Goal: Task Accomplishment & Management: Use online tool/utility

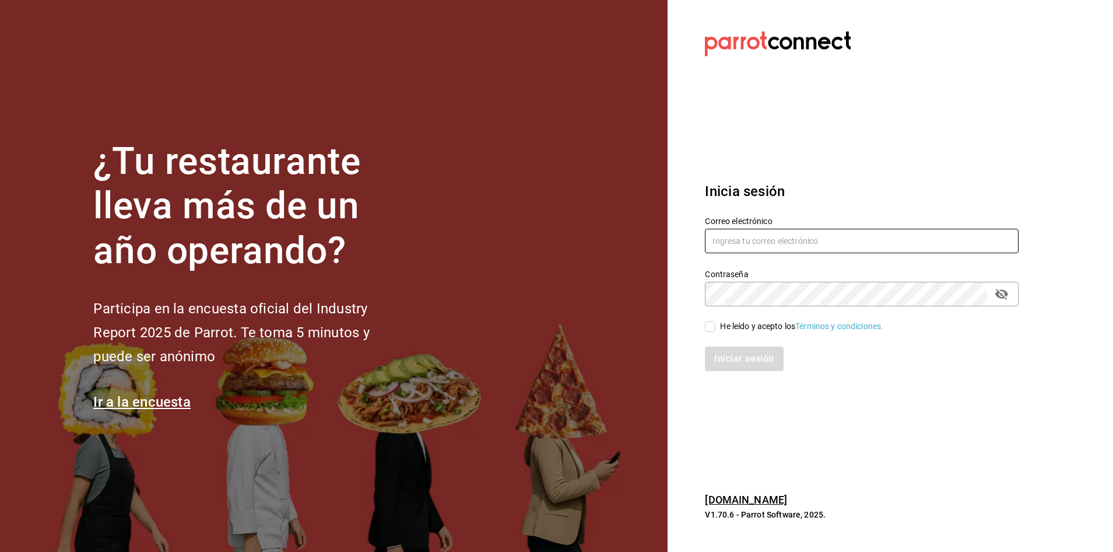
type input "[PERSON_NAME][EMAIL_ADDRESS][PERSON_NAME][DOMAIN_NAME]"
drag, startPoint x: 763, startPoint y: 369, endPoint x: 723, endPoint y: 351, distance: 44.1
click at [761, 369] on div "Iniciar sesión" at bounding box center [862, 358] width 314 height 24
click at [713, 330] on input "He leído y acepto los Términos y condiciones." at bounding box center [710, 326] width 10 height 10
checkbox input "true"
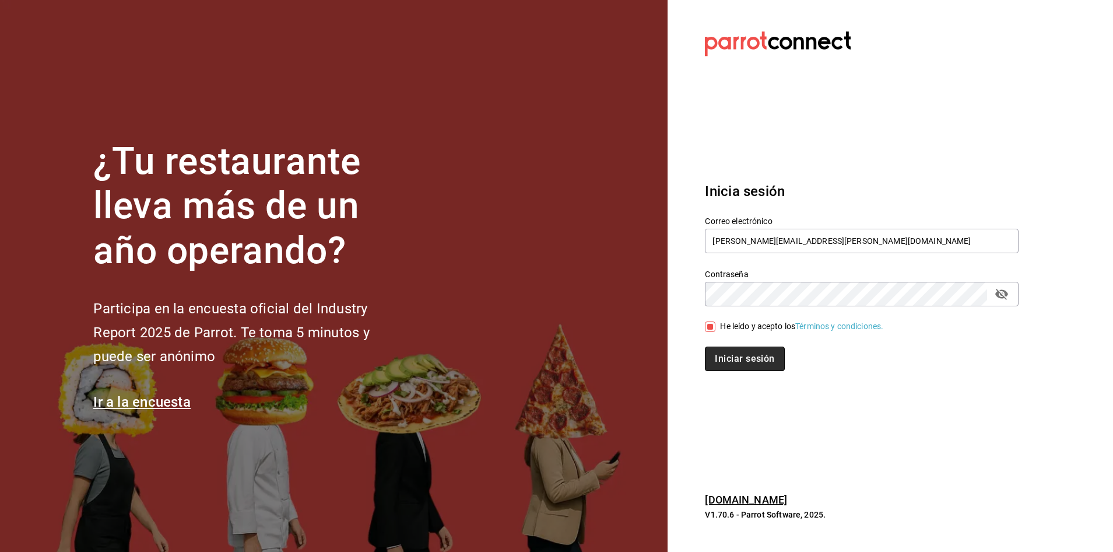
click at [726, 356] on button "Iniciar sesión" at bounding box center [744, 358] width 79 height 24
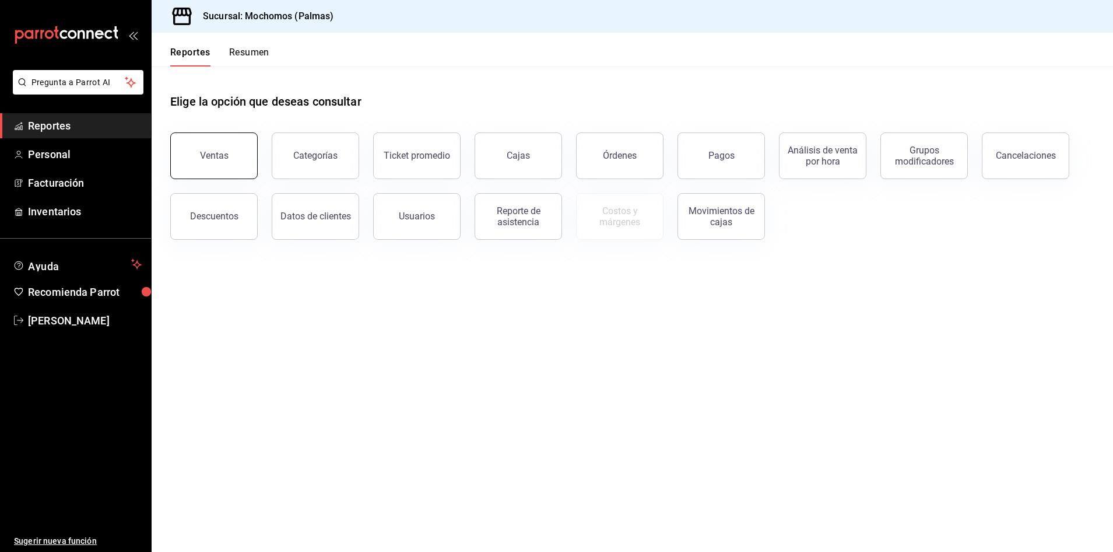
click at [250, 162] on button "Ventas" at bounding box center [213, 155] width 87 height 47
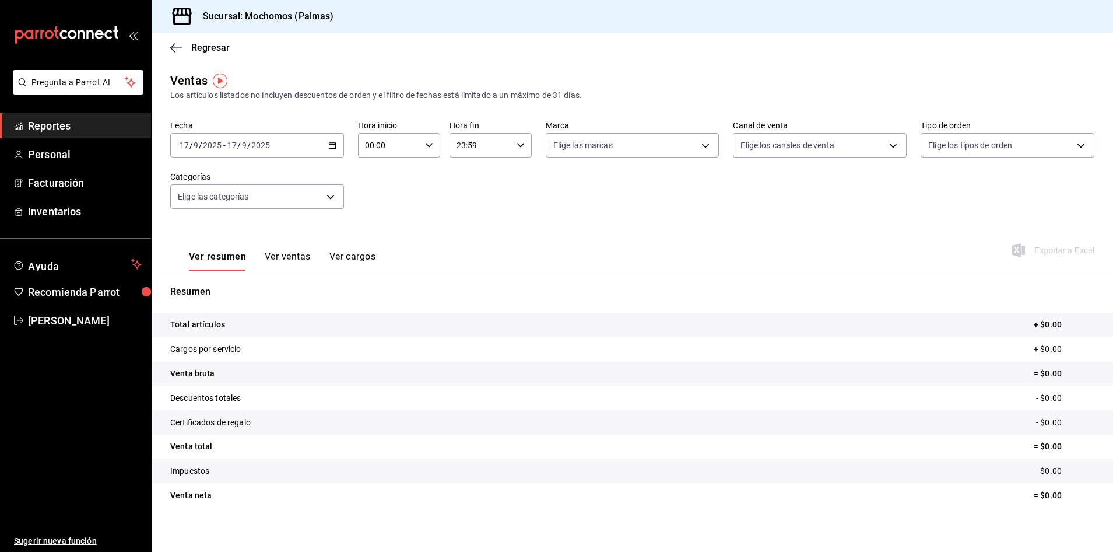
click at [330, 146] on icon "button" at bounding box center [332, 145] width 8 height 8
click at [189, 146] on input "17" at bounding box center [184, 145] width 10 height 9
click at [276, 142] on div "2025-09-17 17 / 9 / 2025 - 2025-09-17 17 / 9 / 2025" at bounding box center [257, 145] width 174 height 24
click at [214, 213] on li "Ayer" at bounding box center [225, 207] width 109 height 26
click at [1055, 251] on span "Exportar a Excel" at bounding box center [1055, 250] width 80 height 14
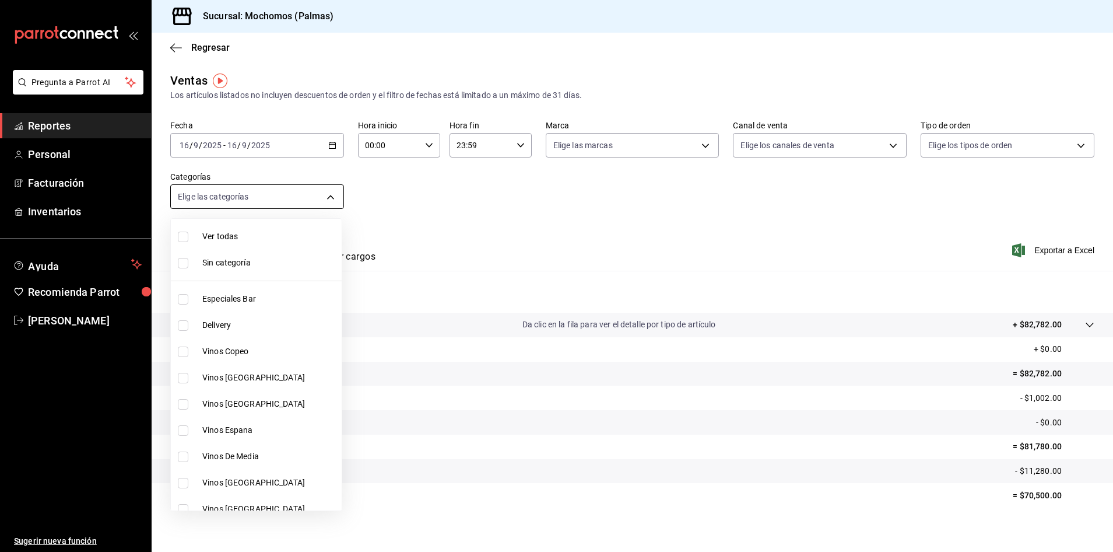
click at [305, 196] on body "Pregunta a Parrot AI Reportes Personal Facturación Inventarios Ayuda Recomienda…" at bounding box center [556, 276] width 1113 height 552
click at [305, 196] on div at bounding box center [556, 276] width 1113 height 552
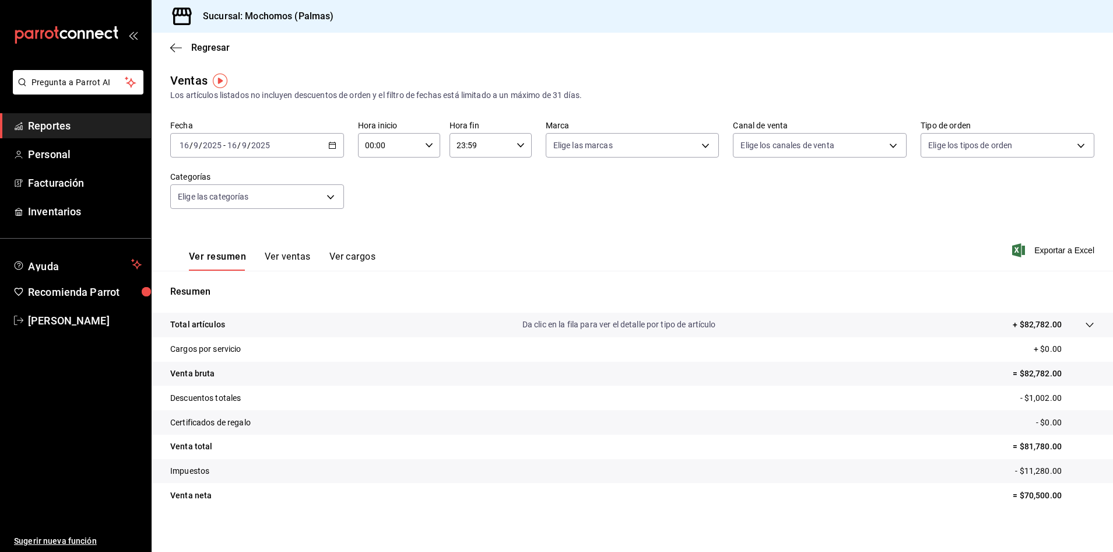
click at [331, 142] on icon "button" at bounding box center [332, 145] width 8 height 8
click at [213, 285] on span "Rango de fechas" at bounding box center [225, 285] width 90 height 12
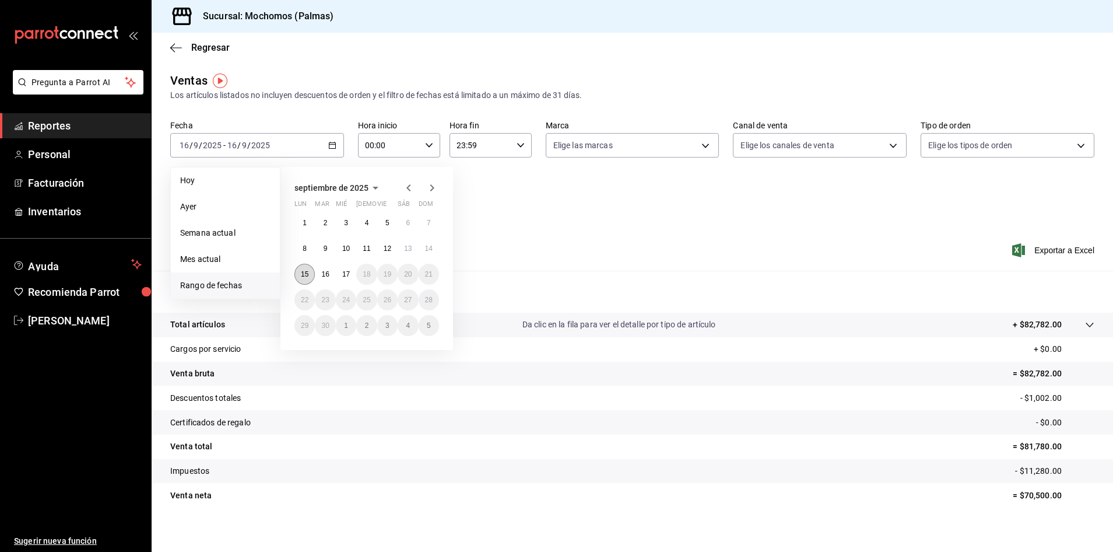
click at [306, 269] on button "15" at bounding box center [305, 274] width 20 height 21
click at [345, 275] on abbr "17" at bounding box center [346, 274] width 8 height 8
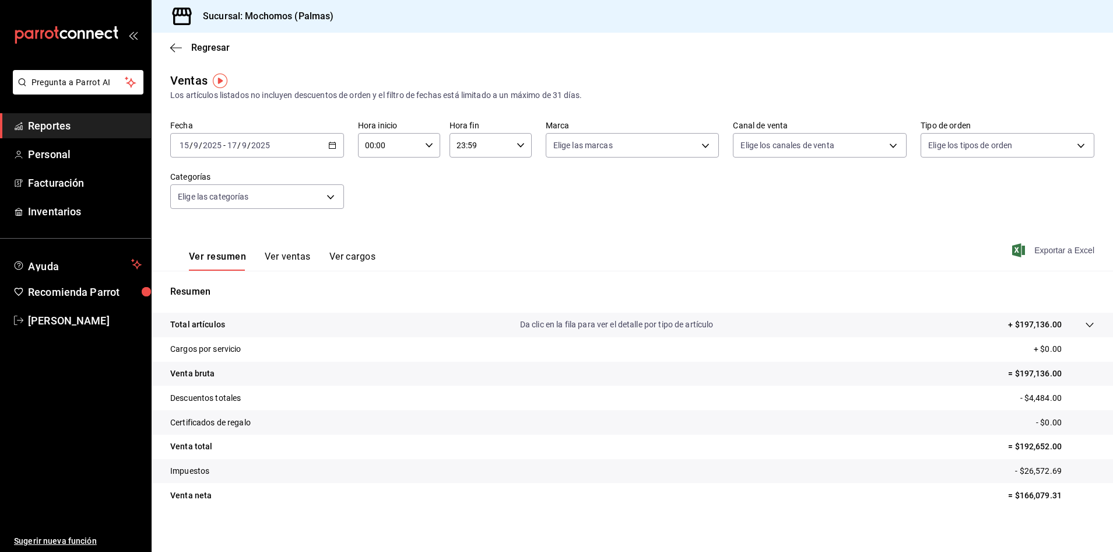
click at [1031, 250] on span "Exportar a Excel" at bounding box center [1055, 250] width 80 height 14
click at [334, 149] on icon "button" at bounding box center [332, 145] width 8 height 8
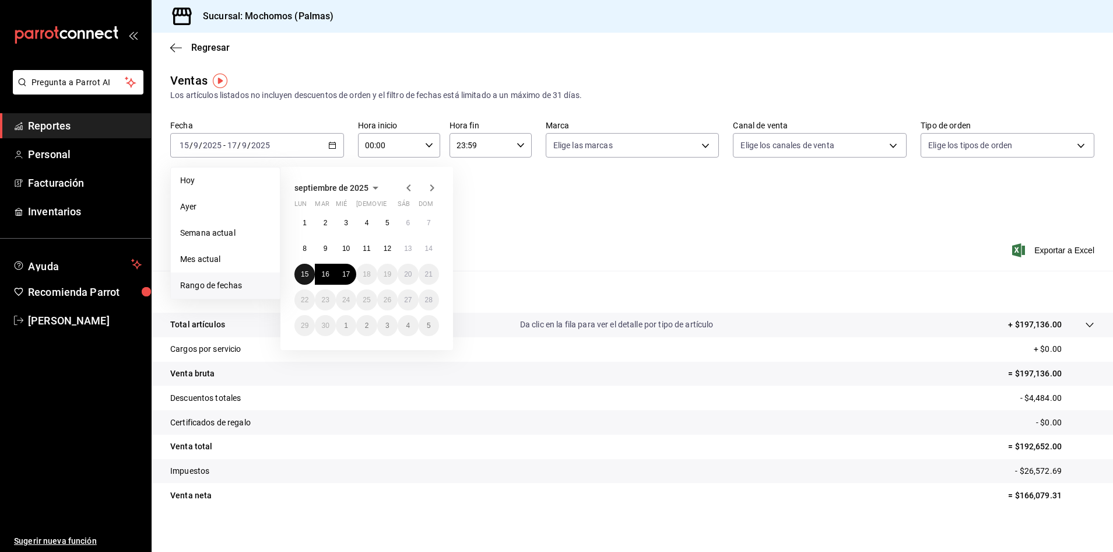
click at [303, 276] on abbr "15" at bounding box center [305, 274] width 8 height 8
click at [348, 273] on abbr "17" at bounding box center [346, 274] width 8 height 8
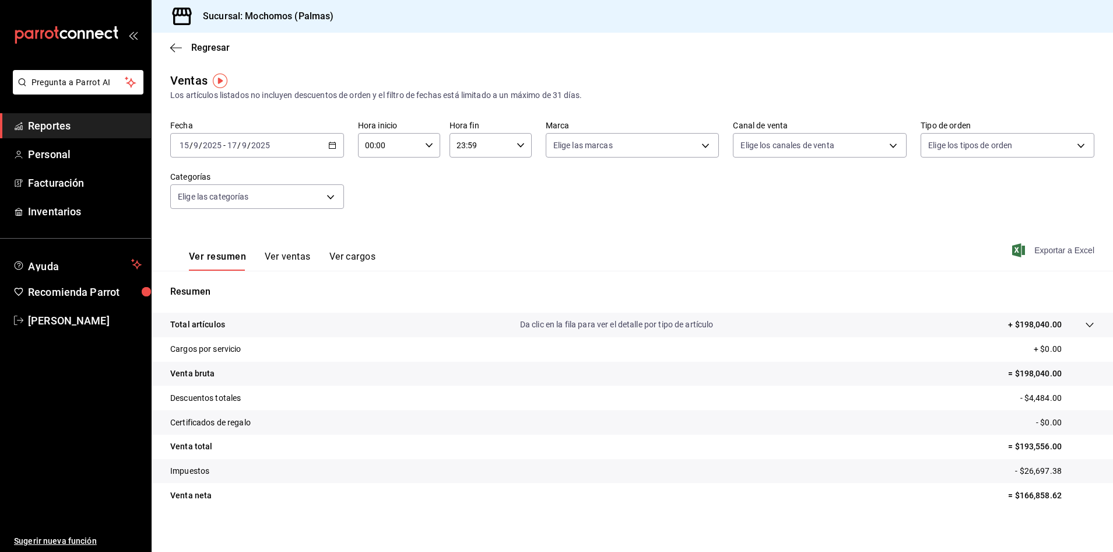
click at [1059, 248] on span "Exportar a Excel" at bounding box center [1055, 250] width 80 height 14
